Goal: Navigation & Orientation: Find specific page/section

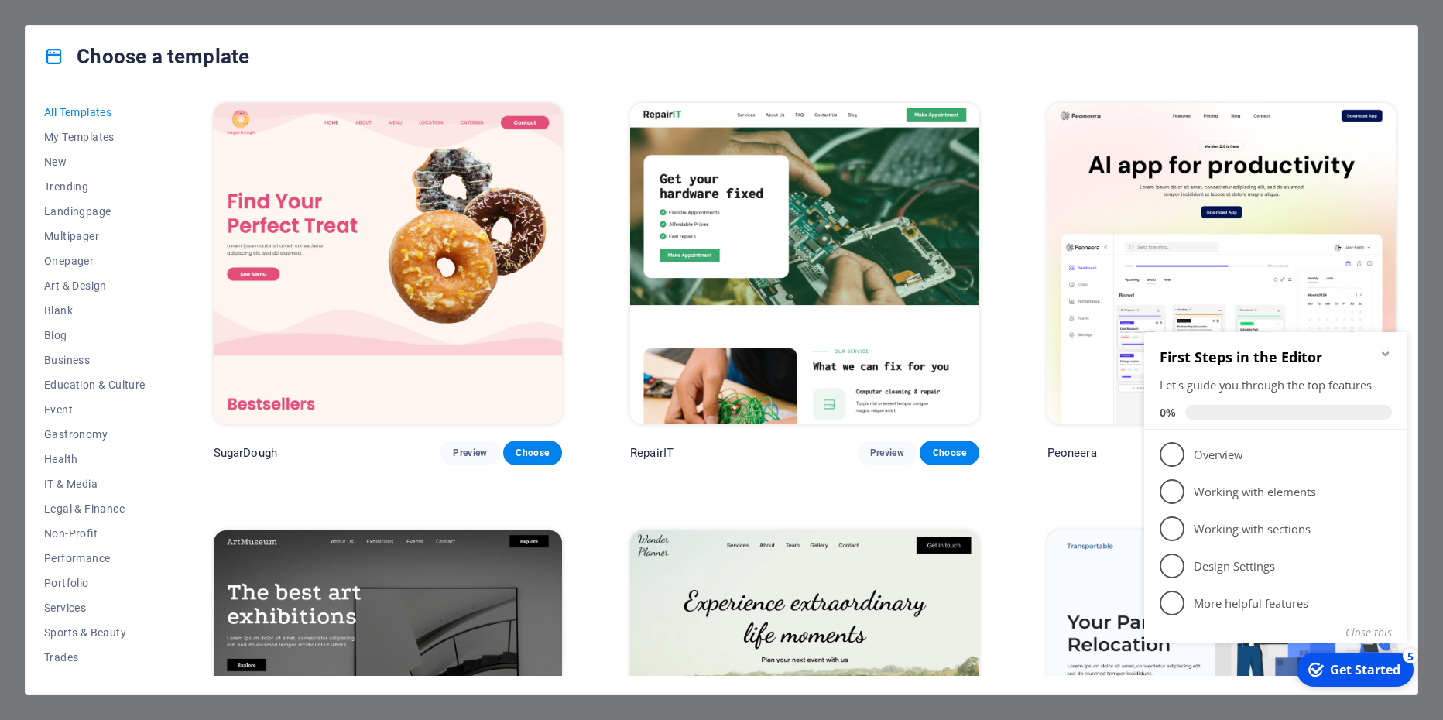
click at [1388, 347] on div "First Steps in the Editor Let's guide you through the top features 0%" at bounding box center [1275, 381] width 263 height 98
click at [1384, 354] on icon "Minimize checklist" at bounding box center [1384, 353] width 7 height 5
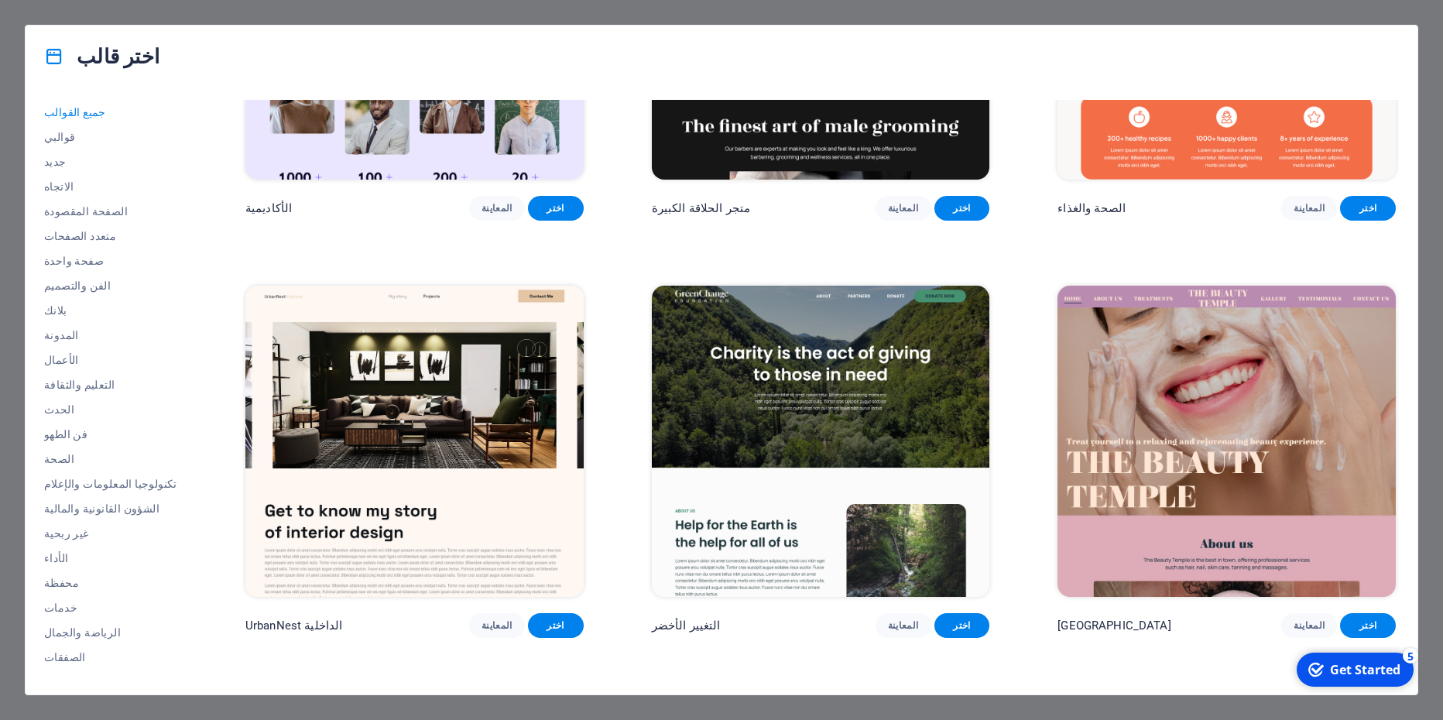
scroll to position [1973, 0]
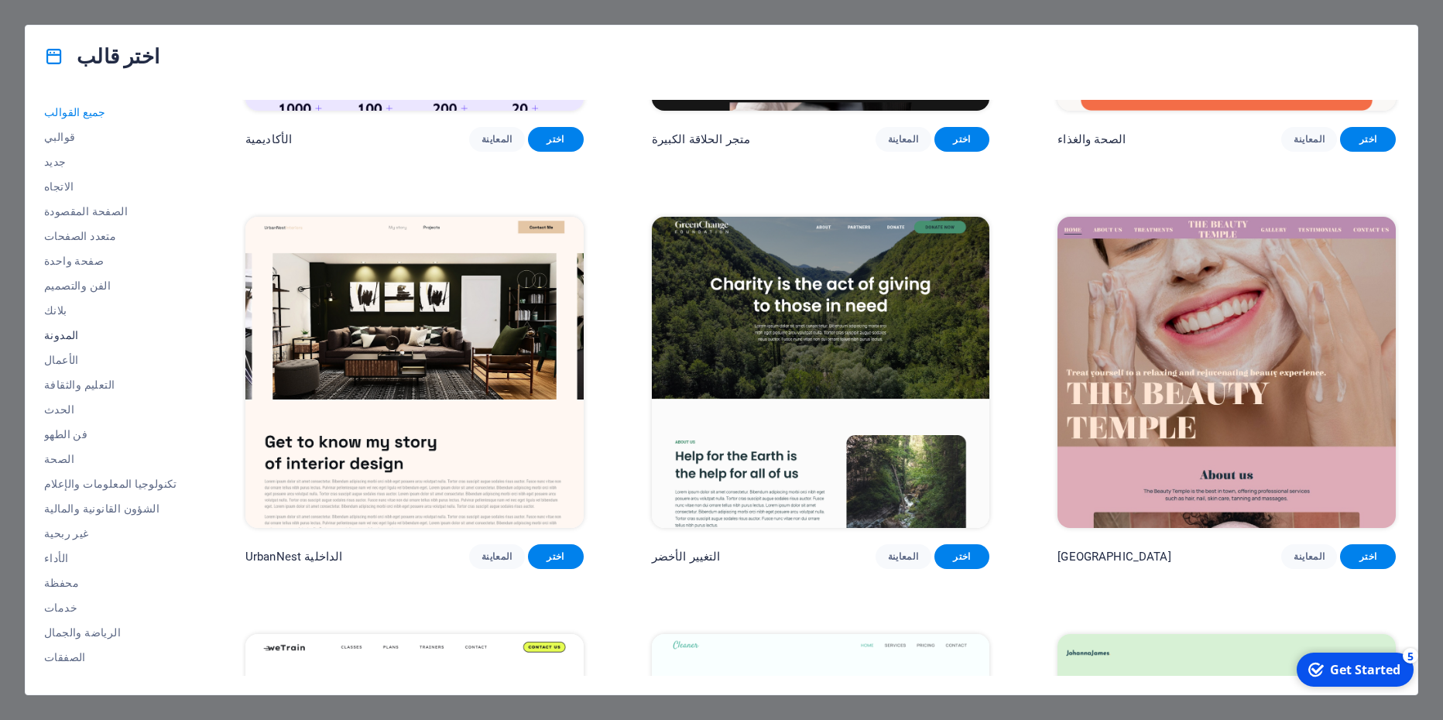
click at [64, 335] on span "المدونة" at bounding box center [110, 335] width 133 height 12
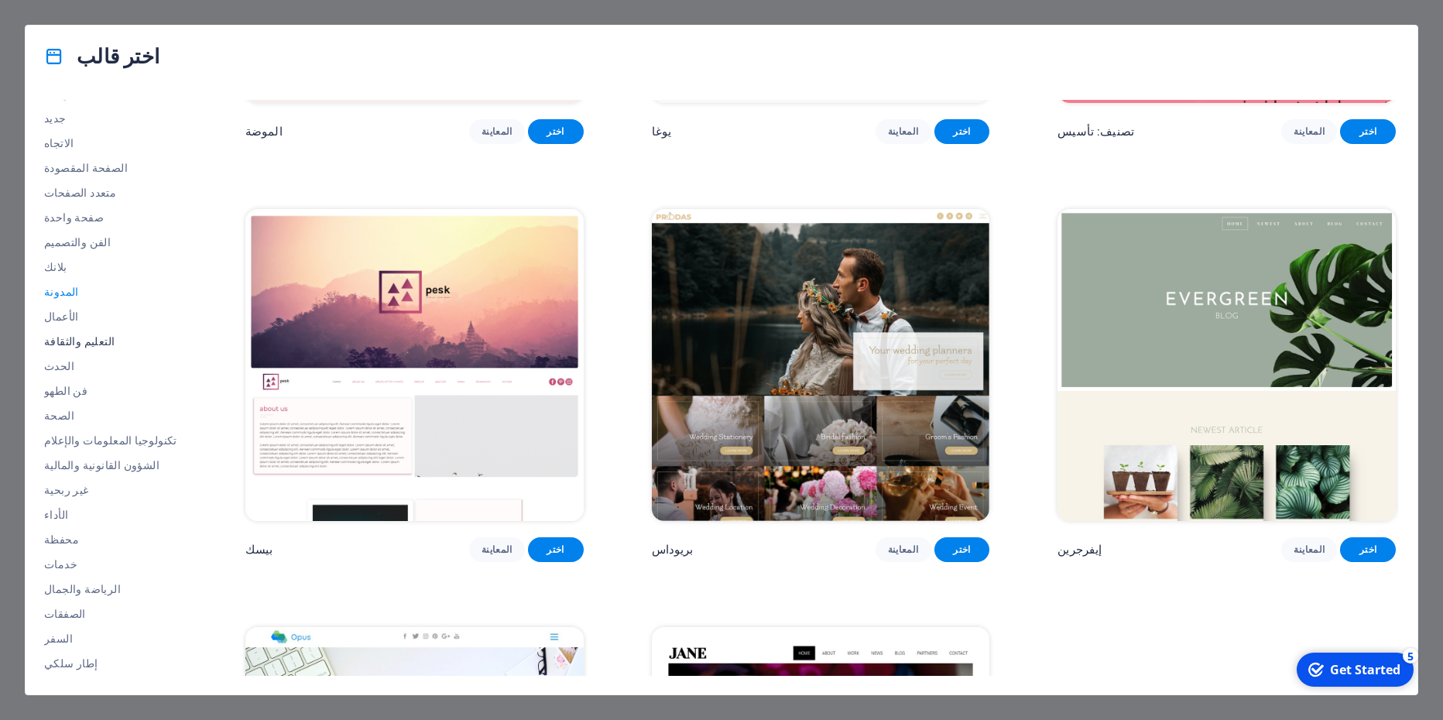
scroll to position [0, 0]
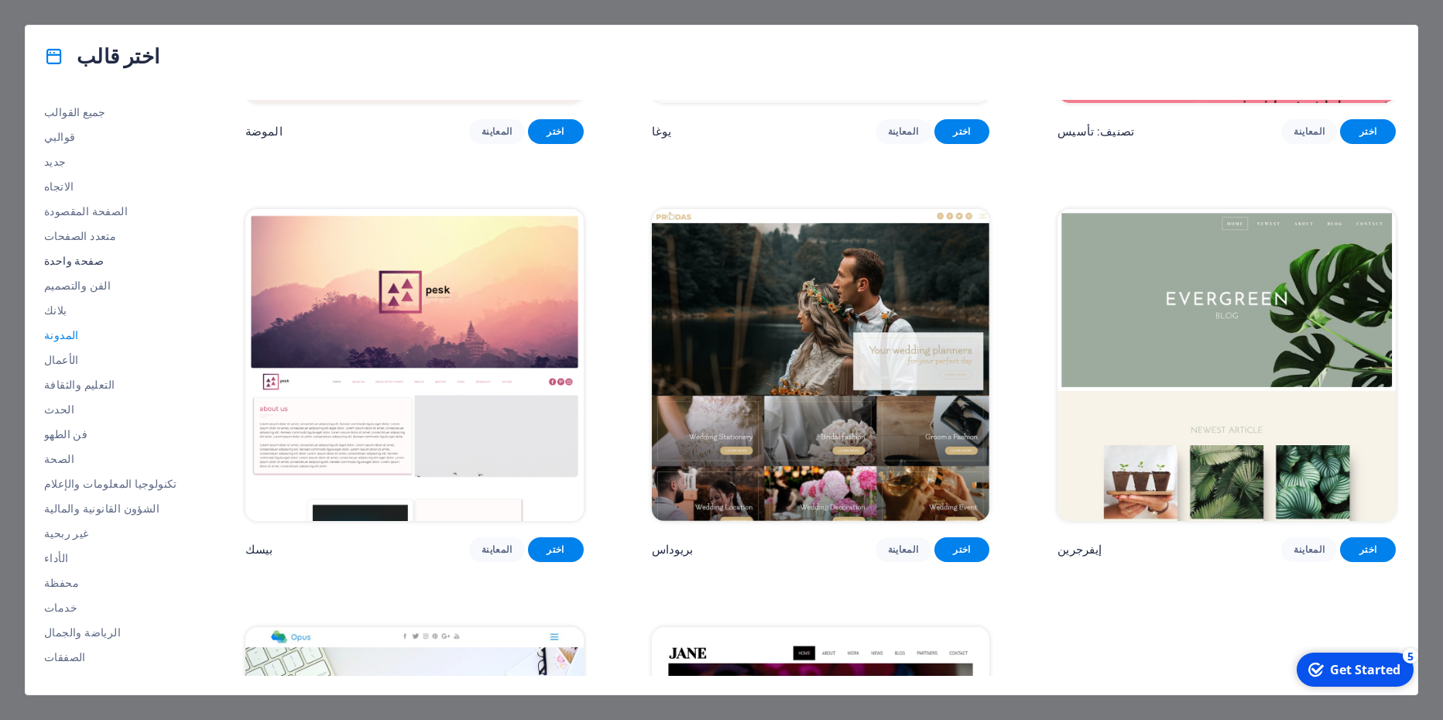
click at [74, 266] on span "صفحة واحدة" at bounding box center [110, 261] width 133 height 12
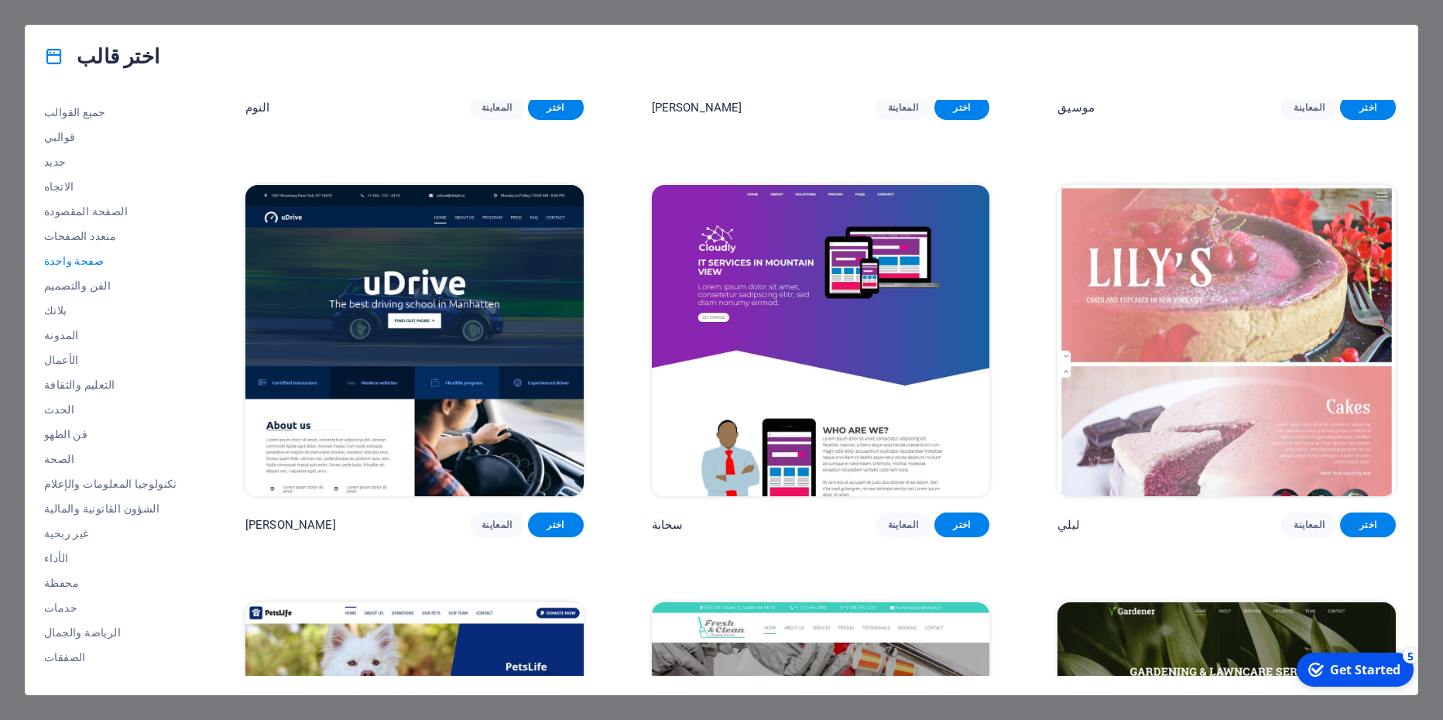
scroll to position [5943, 0]
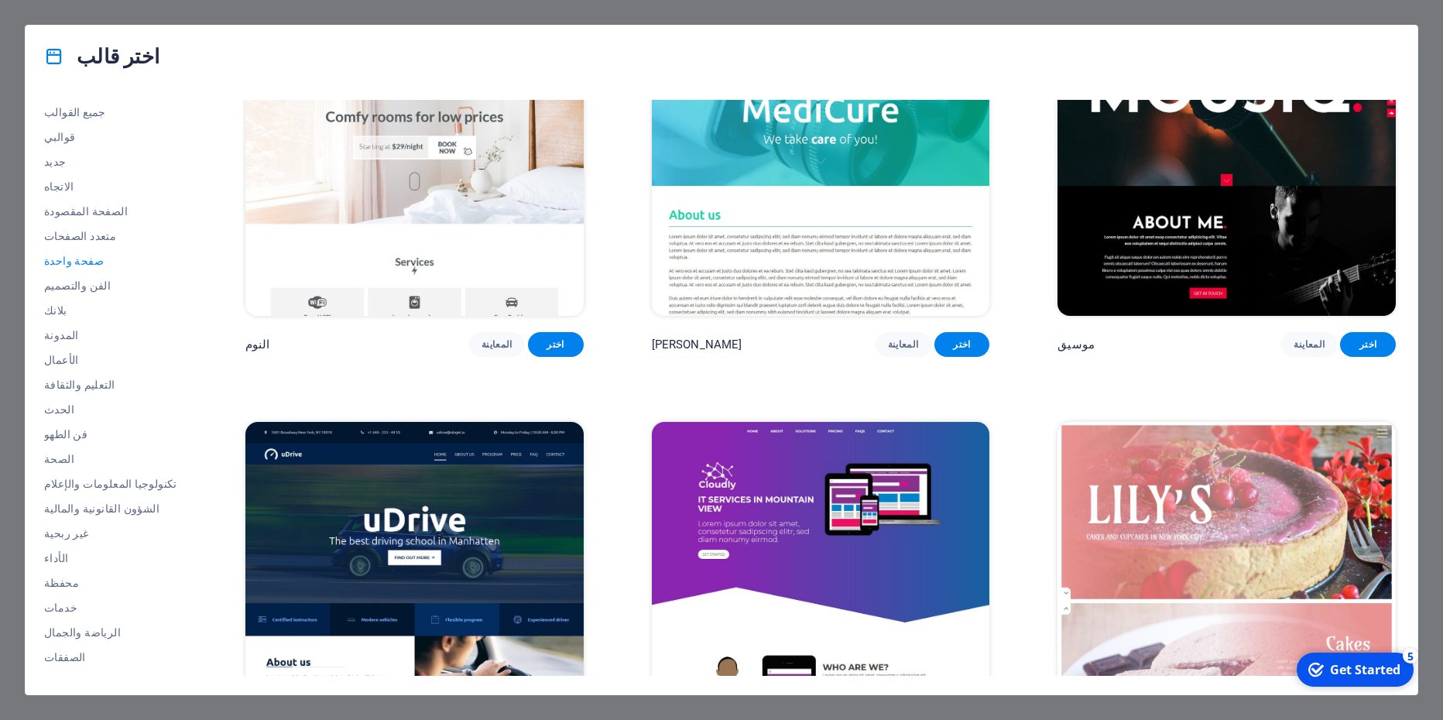
click at [451, 238] on img at bounding box center [414, 159] width 338 height 311
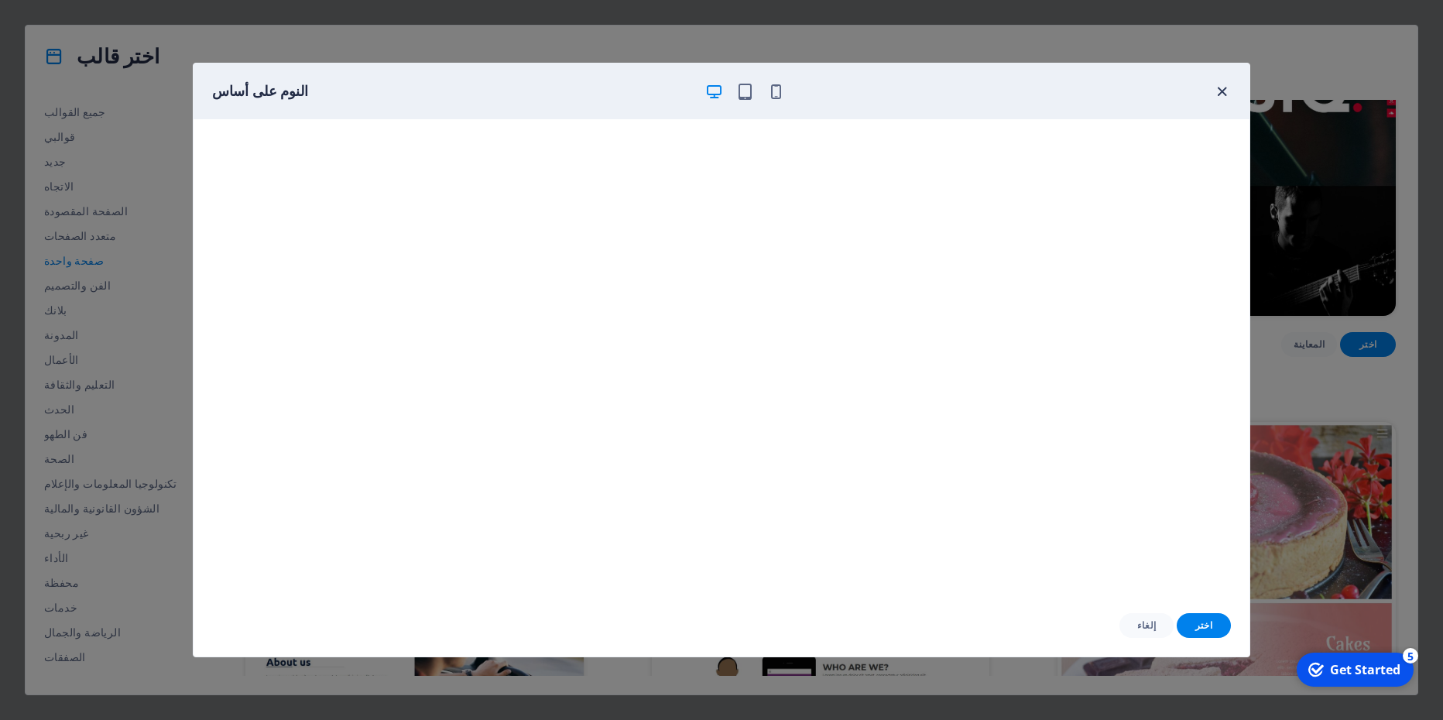
click at [1222, 90] on icon "button" at bounding box center [1222, 92] width 18 height 18
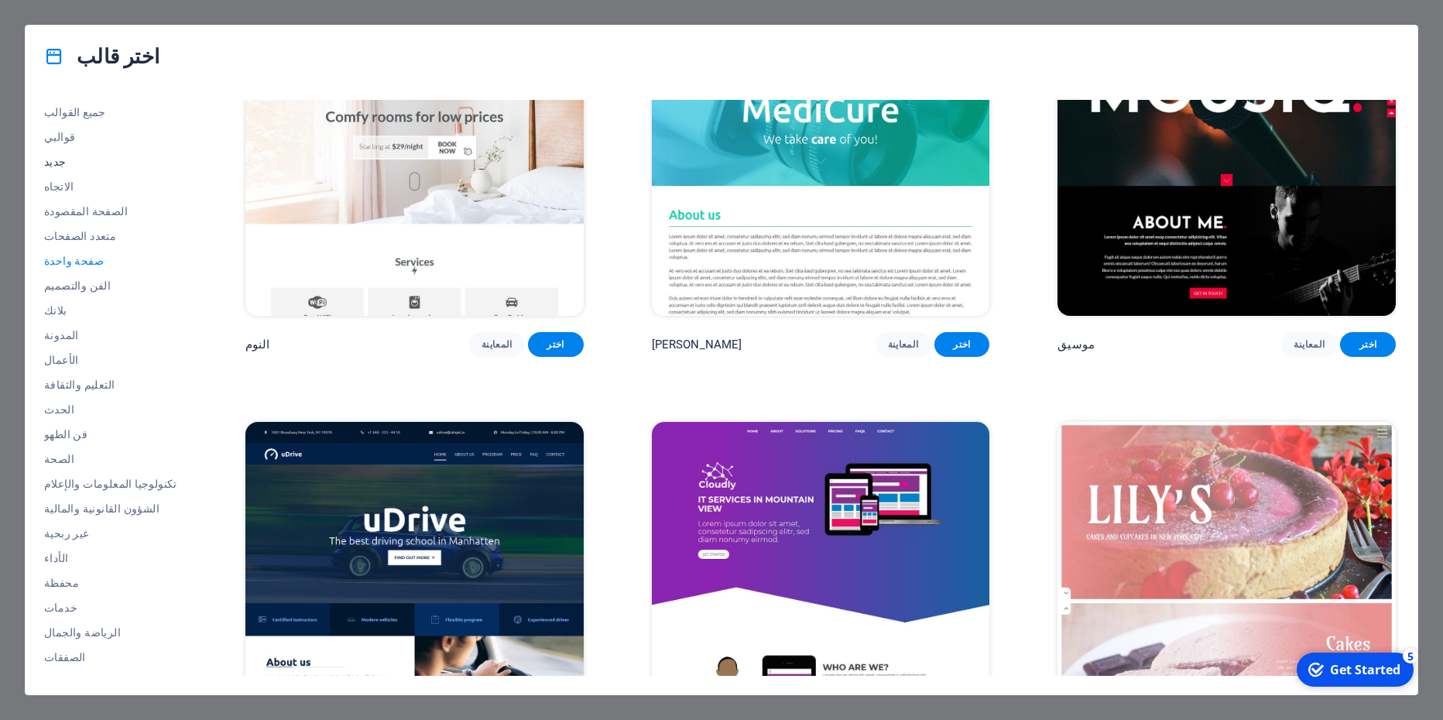
click at [74, 168] on button "جديد" at bounding box center [110, 161] width 133 height 25
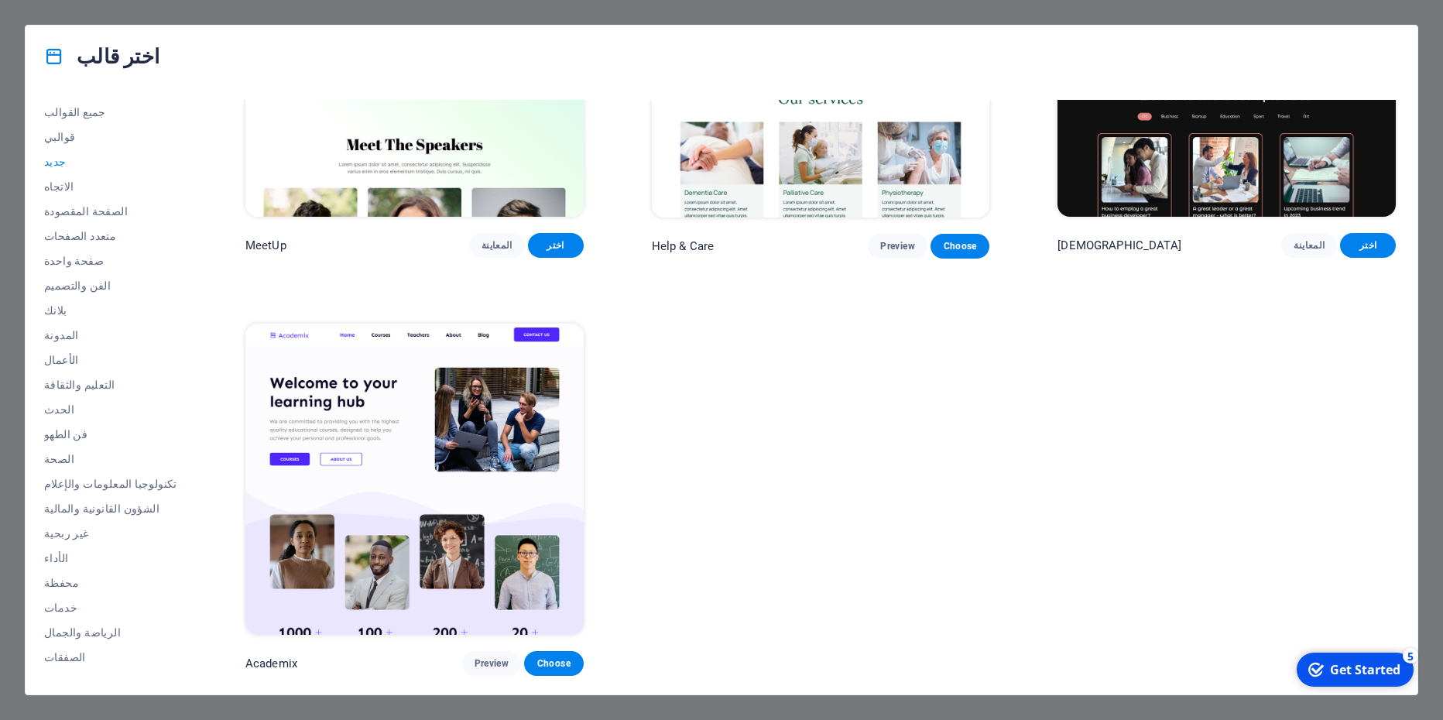
scroll to position [1456, 0]
click at [51, 136] on span "قوالبي" at bounding box center [110, 137] width 133 height 12
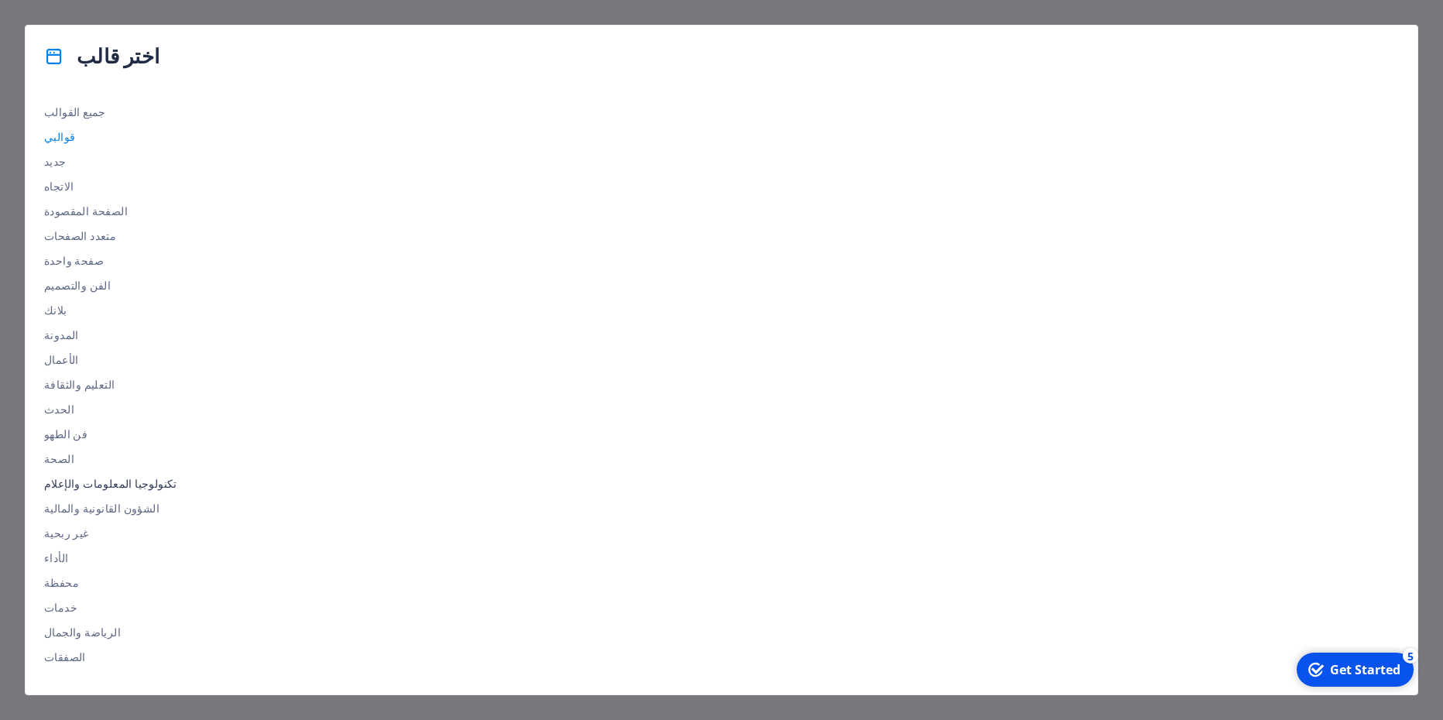
click at [105, 484] on span "تكنولوجيا المعلومات والإعلام" at bounding box center [110, 483] width 133 height 12
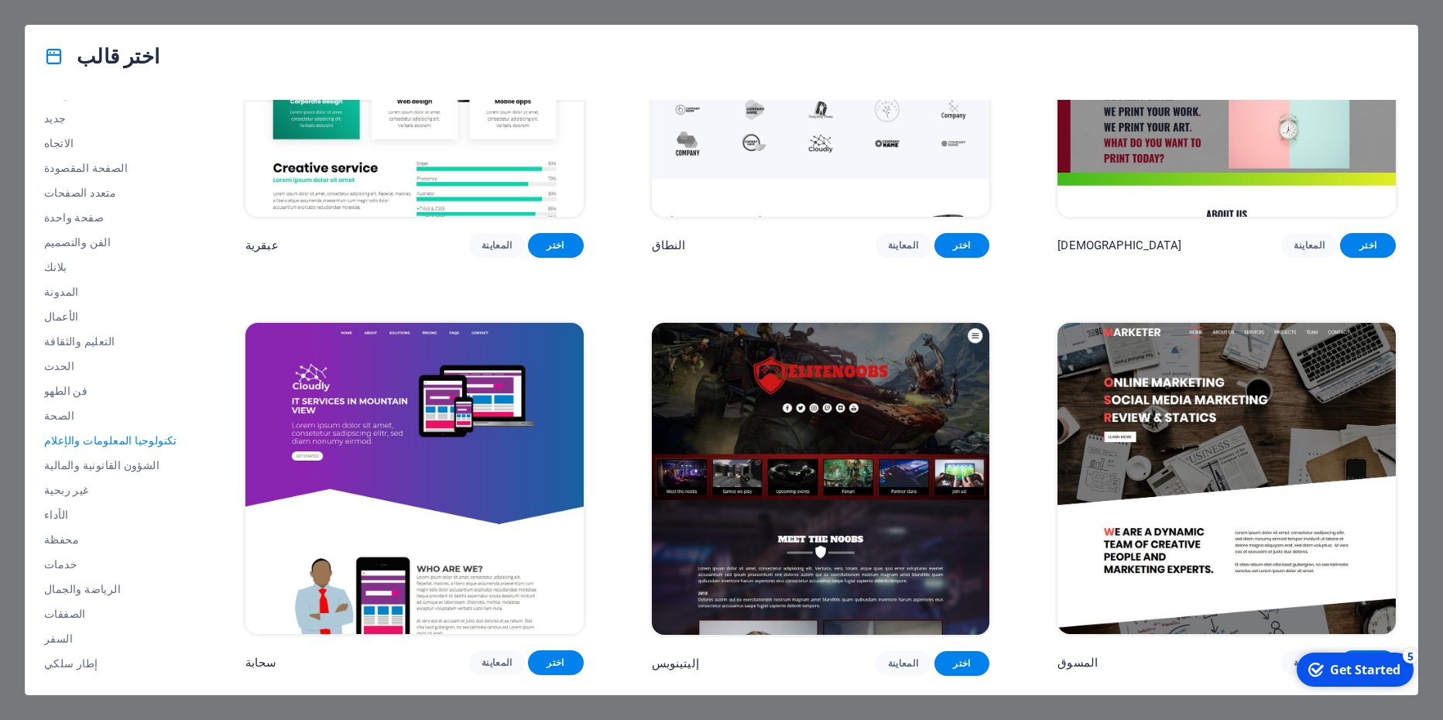
scroll to position [1039, 0]
click at [115, 9] on div "اختر قالب جميع القوالب قوالبي جديد الاتجاه الصفحة المقصودة متعدد الصفحات صفحة و…" at bounding box center [721, 360] width 1443 height 720
click at [1, 412] on div "اختر قالب جميع القوالب قوالبي جديد الاتجاه الصفحة المقصودة متعدد الصفحات صفحة و…" at bounding box center [721, 360] width 1443 height 720
click at [540, 10] on div "اختر قالب جميع القوالب قوالبي جديد الاتجاه الصفحة المقصودة متعدد الصفحات صفحة و…" at bounding box center [721, 360] width 1443 height 720
click at [1355, 679] on div "checkmark Get Started 5" at bounding box center [1354, 669] width 117 height 34
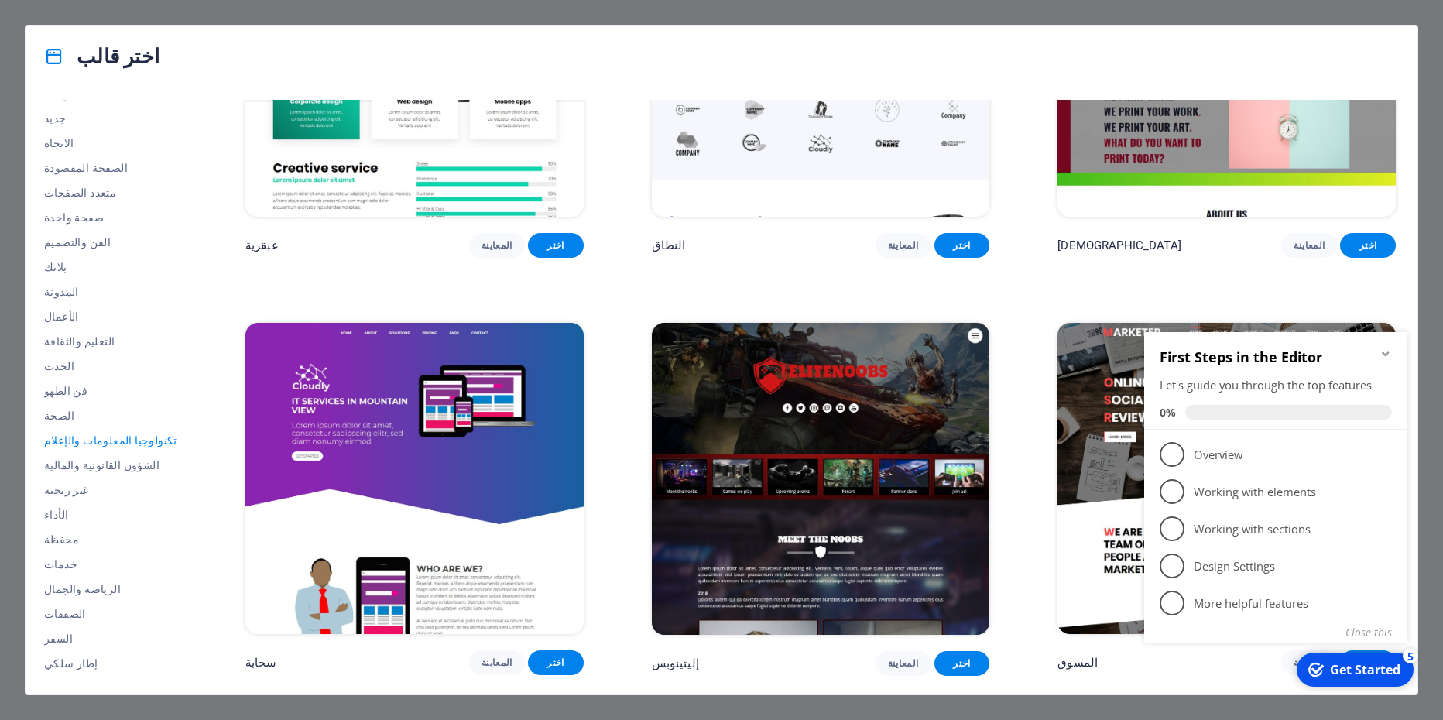
click at [1437, 257] on div "اختر قالب جميع القوالب قوالبي جديد الاتجاه الصفحة المقصودة متعدد الصفحات صفحة و…" at bounding box center [721, 360] width 1443 height 720
